Goal: Navigation & Orientation: Find specific page/section

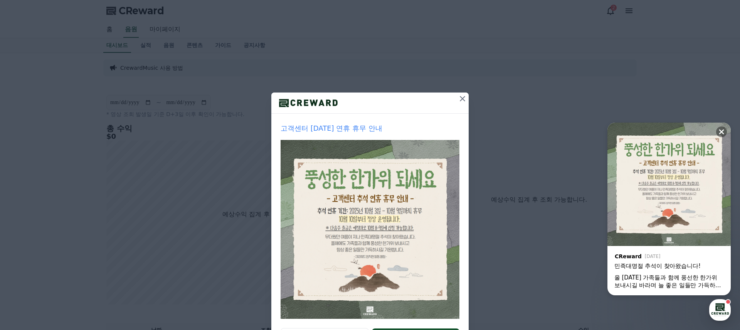
click at [462, 100] on icon at bounding box center [462, 98] width 9 height 9
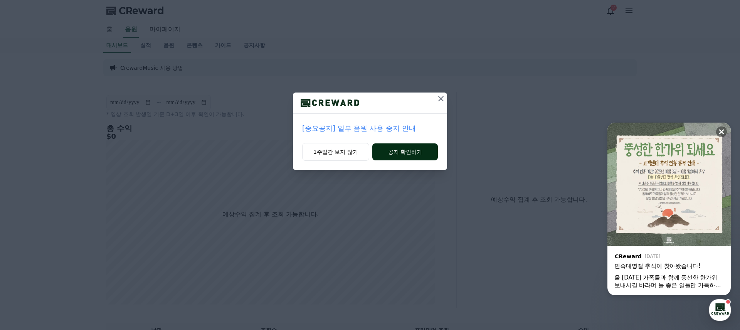
click at [384, 152] on button "공지 확인하기" at bounding box center [404, 151] width 65 height 17
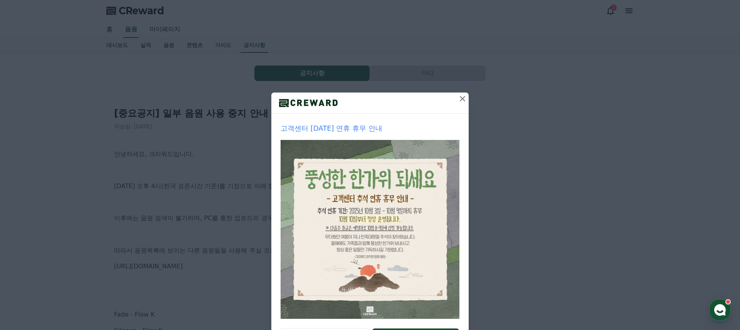
click at [460, 101] on icon at bounding box center [462, 98] width 9 height 9
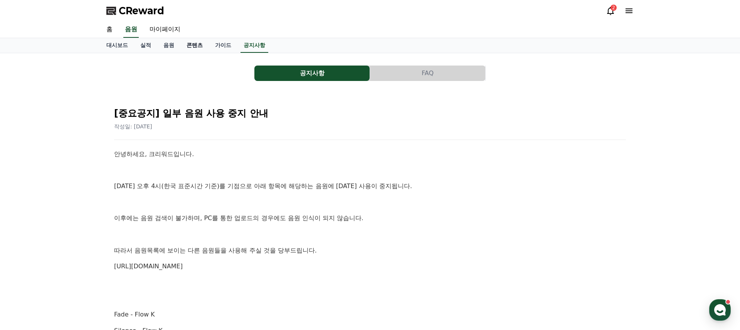
click at [193, 46] on link "콘텐츠" at bounding box center [194, 45] width 29 height 15
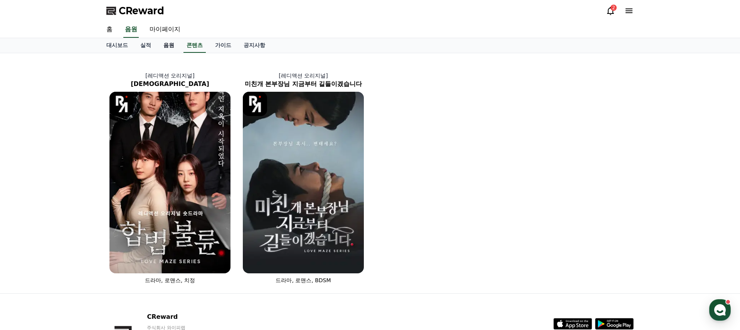
click at [163, 45] on link "음원" at bounding box center [168, 45] width 23 height 15
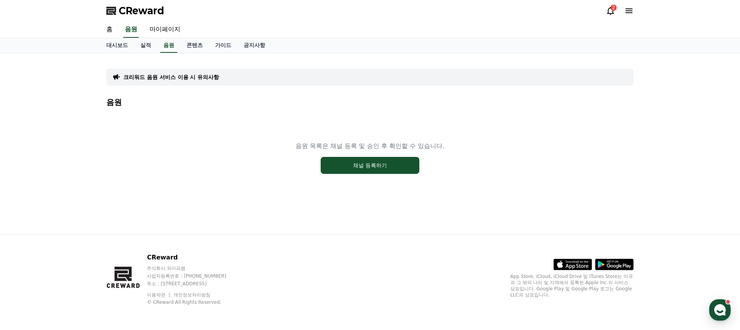
click at [610, 13] on icon at bounding box center [609, 10] width 9 height 9
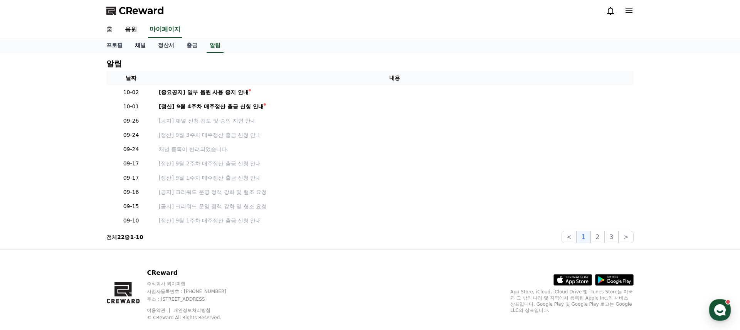
click at [141, 47] on link "채널" at bounding box center [140, 45] width 23 height 15
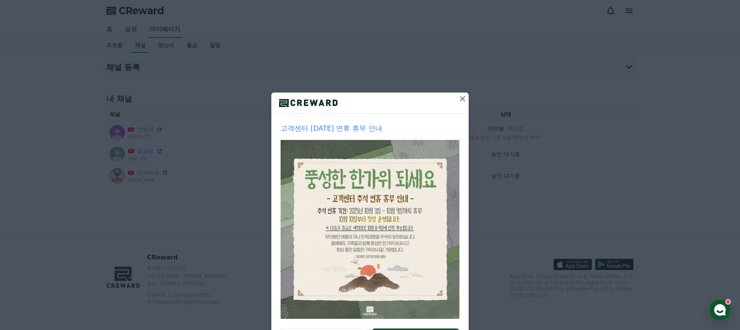
click at [461, 99] on icon at bounding box center [462, 98] width 9 height 9
